Goal: Task Accomplishment & Management: Manage account settings

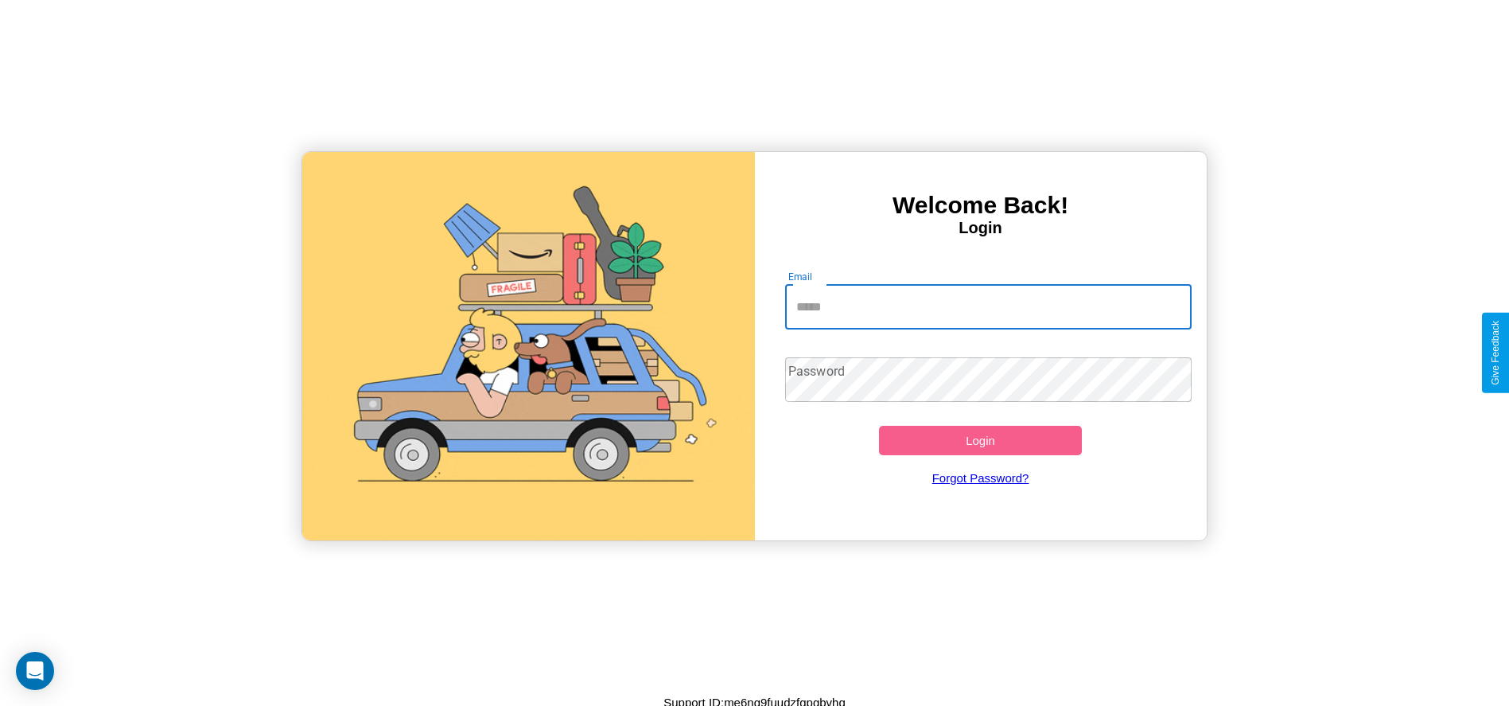
click at [988, 306] on input "Email" at bounding box center [988, 307] width 407 height 45
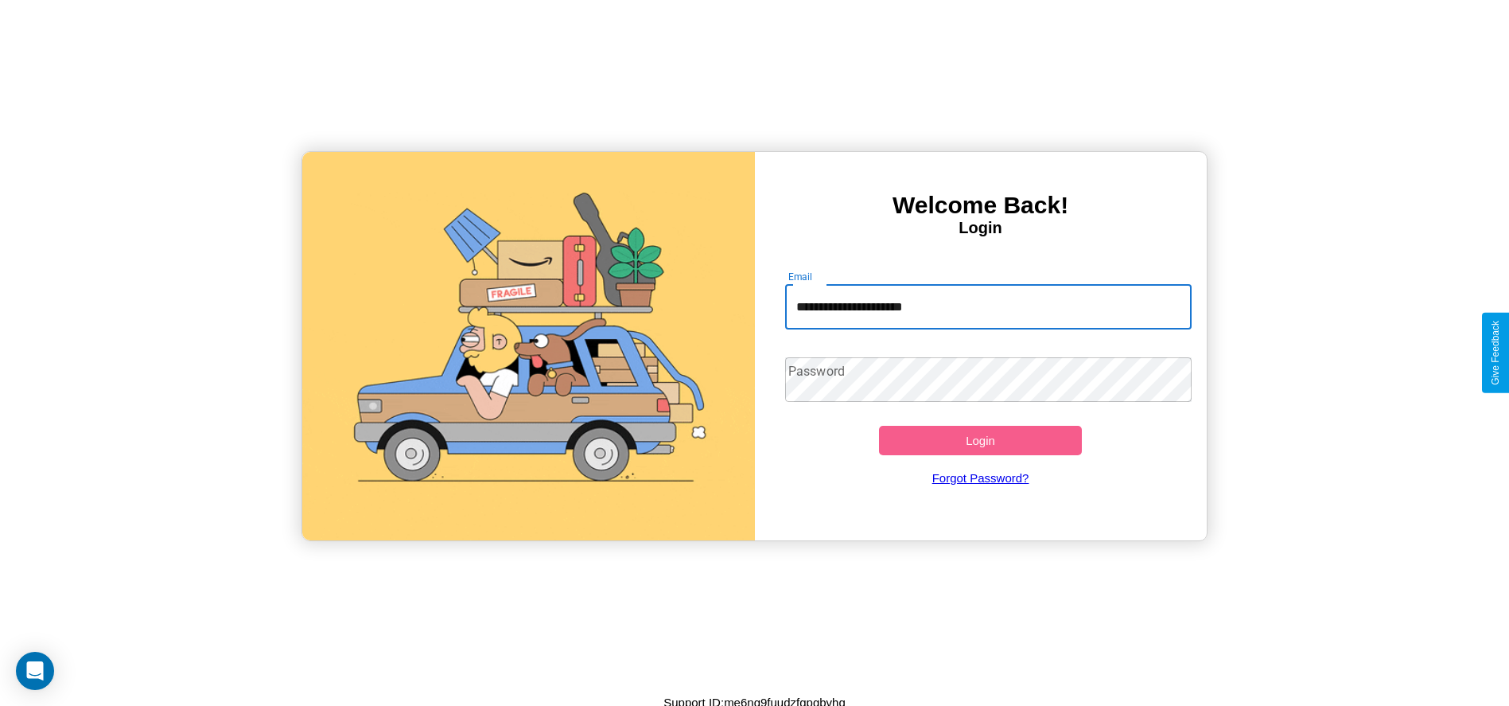
type input "**********"
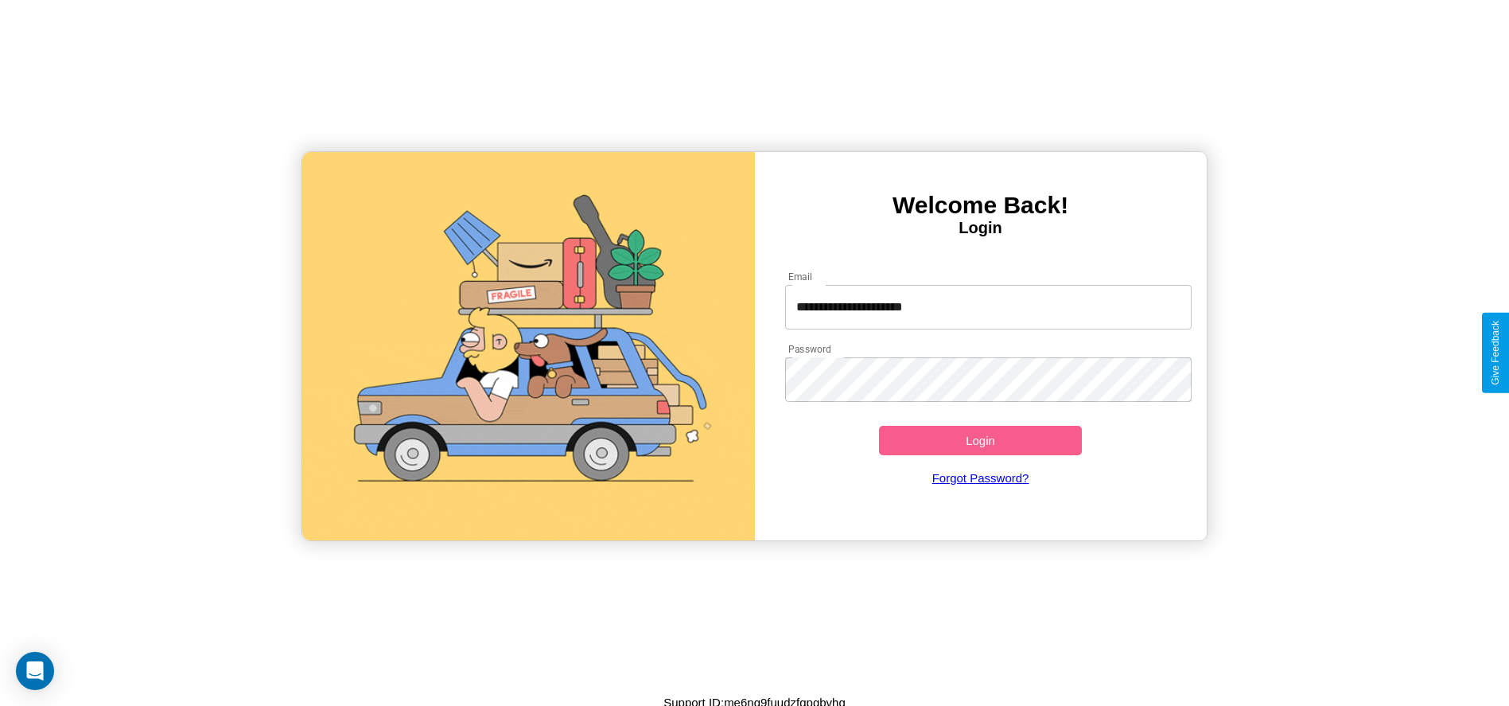
click at [980, 440] on button "Login" at bounding box center [981, 440] width 204 height 29
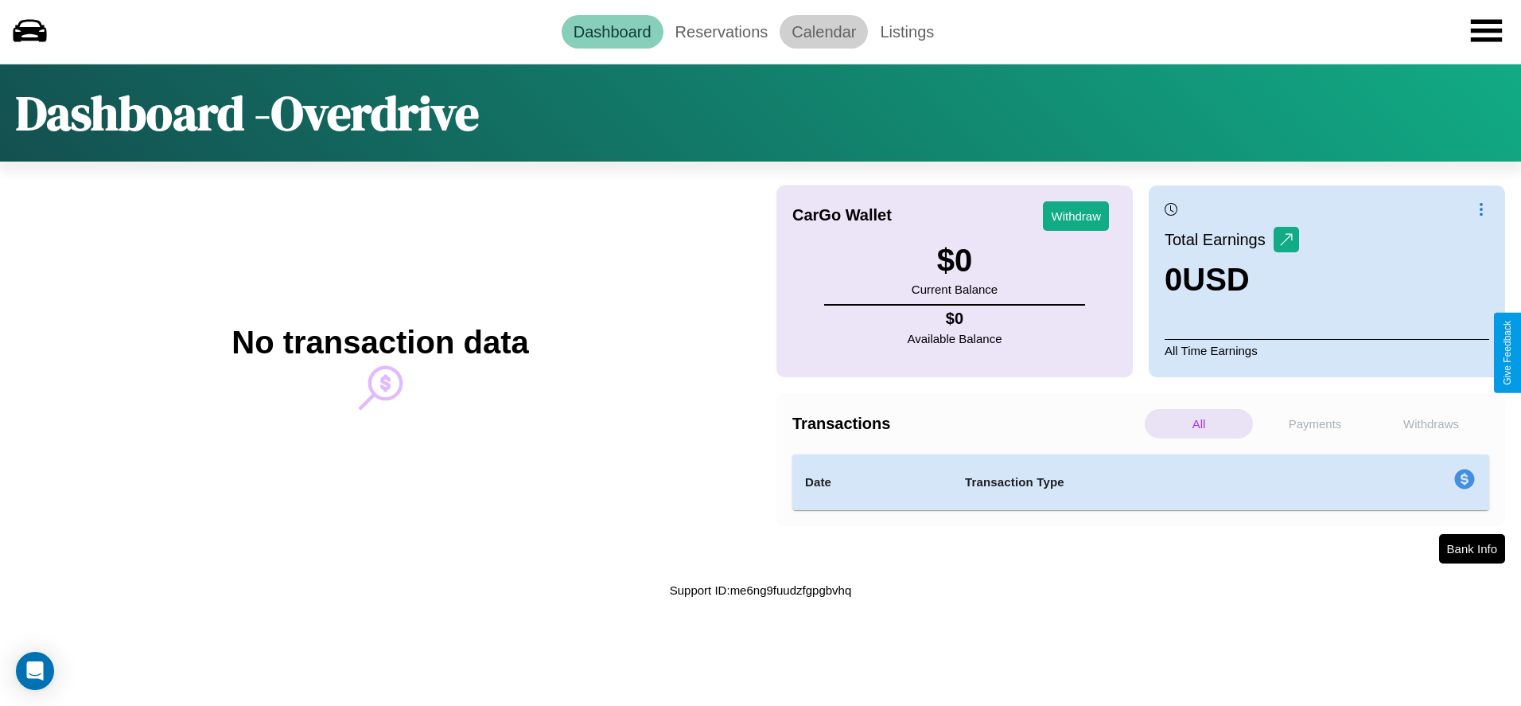
click at [823, 31] on link "Calendar" at bounding box center [824, 31] width 88 height 33
